Goal: Complete application form

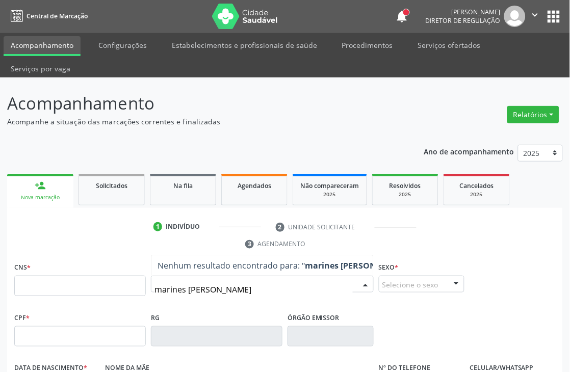
type input "marines [PERSON_NAME]"
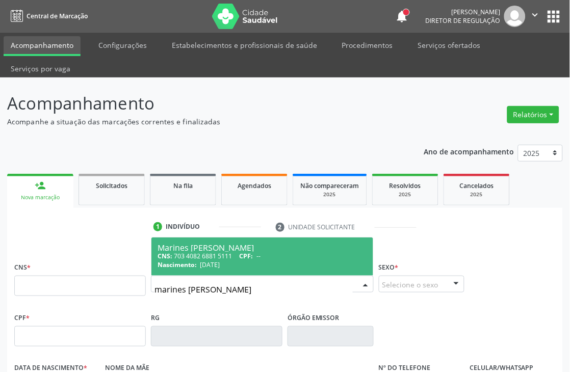
click at [185, 254] on div "CNS: 703 4082 6881 5111 CPF: --" at bounding box center [262, 256] width 209 height 9
type input "703 4082 6881 5111"
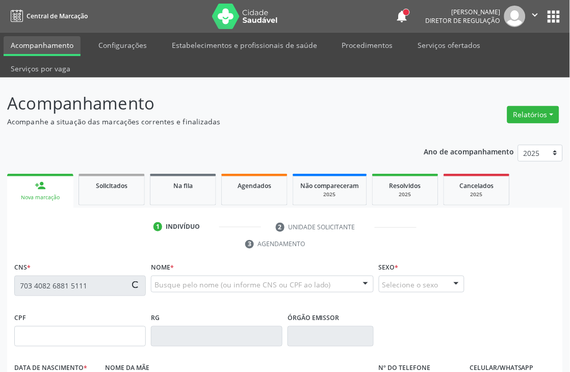
type input "[DATE]"
type input "[PERSON_NAME]"
type input "[PHONE_NUMBER]"
type input "431"
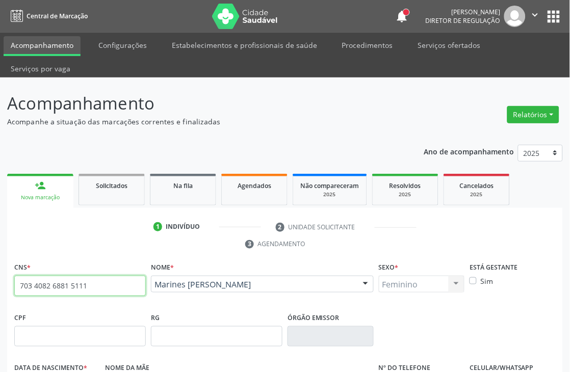
drag, startPoint x: 17, startPoint y: 282, endPoint x: 111, endPoint y: 292, distance: 94.8
click at [111, 292] on input "703 4082 6881 5111" at bounding box center [80, 286] width 132 height 20
